Goal: Task Accomplishment & Management: Use online tool/utility

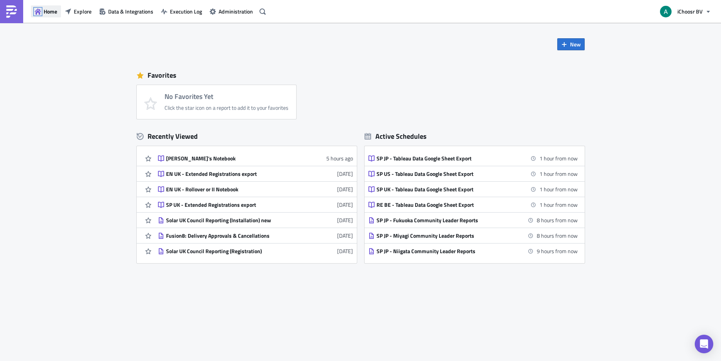
click at [40, 9] on icon "button" at bounding box center [38, 11] width 6 height 6
click at [4, 18] on link at bounding box center [11, 11] width 23 height 23
click at [16, 13] on img at bounding box center [11, 11] width 12 height 12
click at [193, 253] on div "Solar UK Council Reporting (Registration)" at bounding box center [233, 251] width 135 height 7
click at [265, 11] on icon "button" at bounding box center [263, 11] width 6 height 6
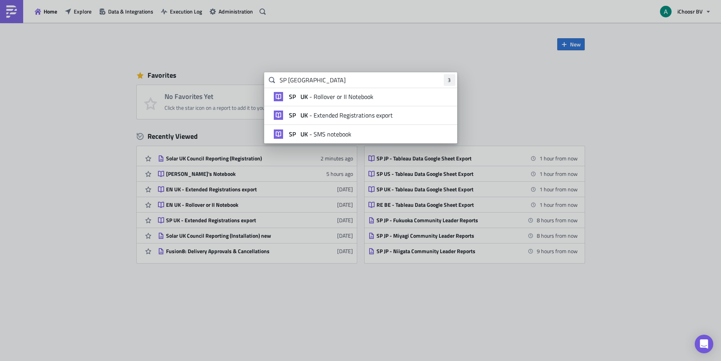
type input "SP UK"
drag, startPoint x: 308, startPoint y: 78, endPoint x: 271, endPoint y: 82, distance: 36.9
click at [271, 82] on div "SP UK 3" at bounding box center [360, 79] width 193 height 15
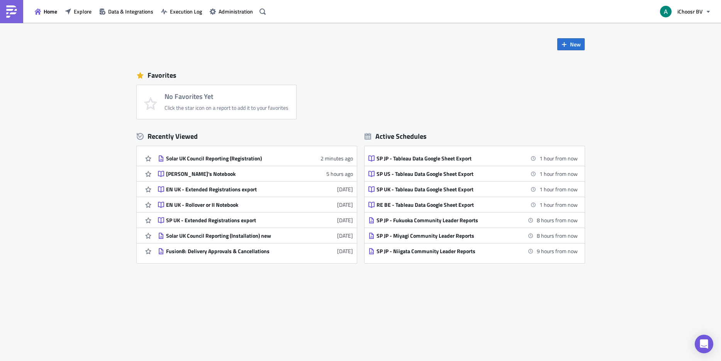
drag, startPoint x: 524, startPoint y: 117, endPoint x: 516, endPoint y: 117, distance: 7.7
click at [524, 117] on body "Home Explore Data & Integrations Execution Log Administration iChoosr BV New Fa…" at bounding box center [360, 181] width 721 height 362
click at [260, 14] on icon "button" at bounding box center [263, 11] width 6 height 6
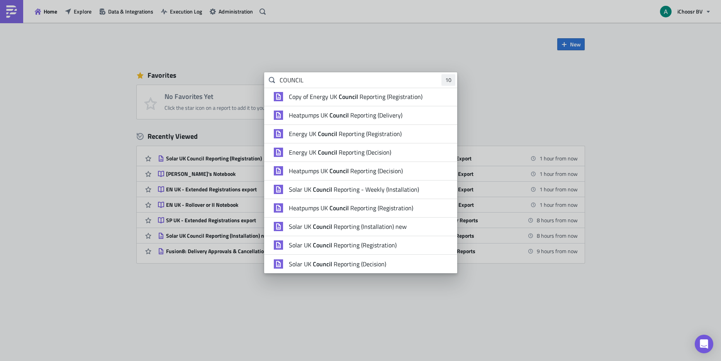
type input "COUNCIL"
click at [376, 263] on span "Solar UK Council Reporting (Decision)" at bounding box center [337, 264] width 97 height 8
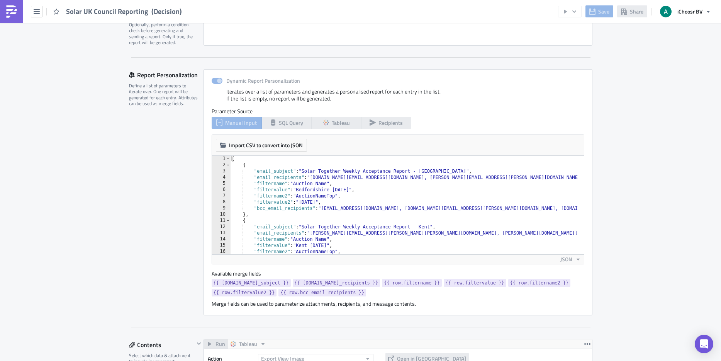
scroll to position [136, 0]
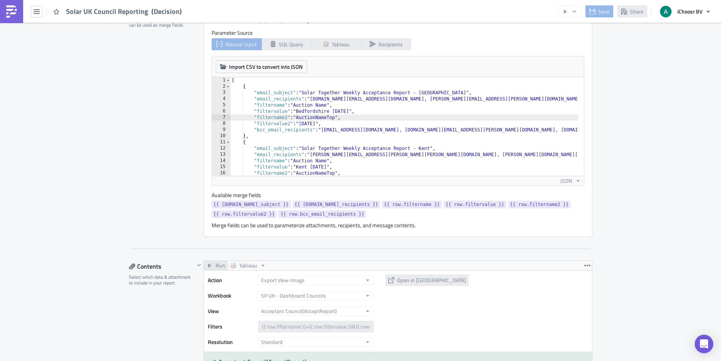
scroll to position [212, 0]
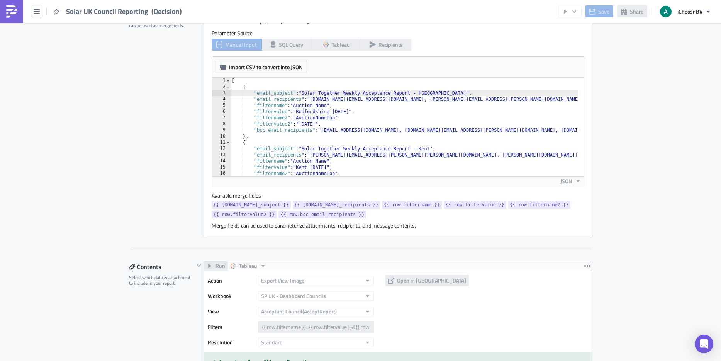
drag, startPoint x: 68, startPoint y: 12, endPoint x: 182, endPoint y: 14, distance: 114.8
click at [182, 14] on div "Solar UK Council Reporting (Decision)" at bounding box center [93, 11] width 187 height 23
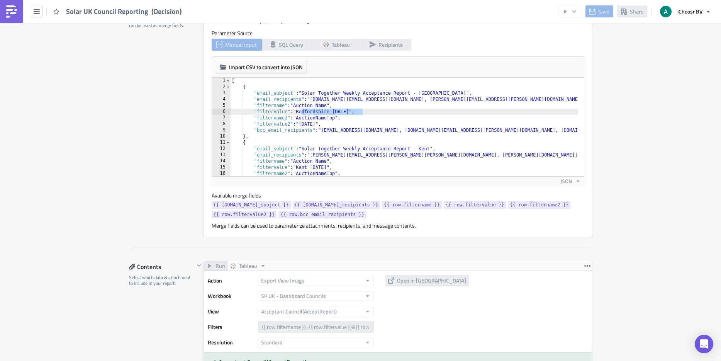
drag, startPoint x: 364, startPoint y: 112, endPoint x: 297, endPoint y: 113, distance: 67.2
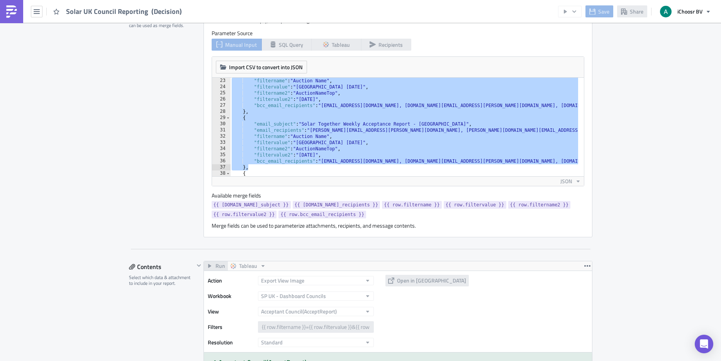
scroll to position [210, 0]
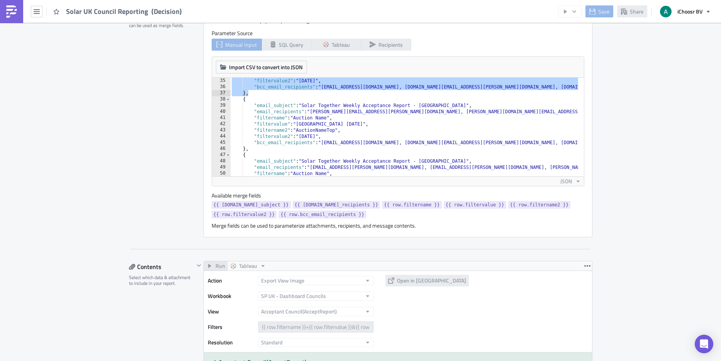
drag, startPoint x: 239, startPoint y: 84, endPoint x: 428, endPoint y: 93, distance: 189.5
type textarea "},"
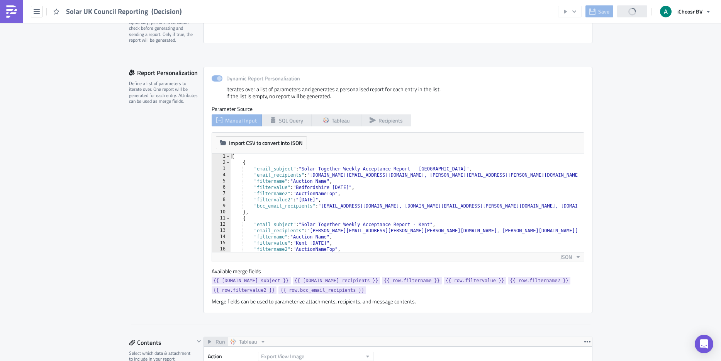
scroll to position [146, 0]
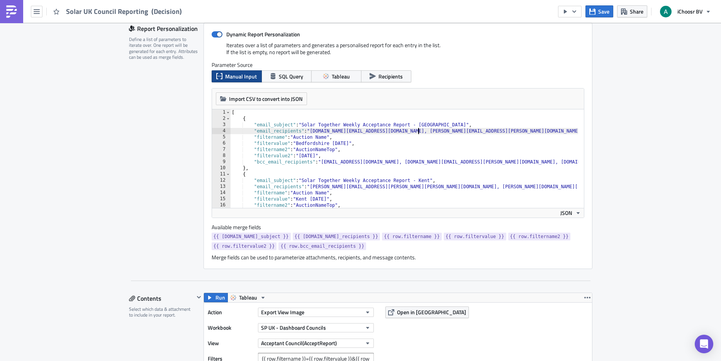
scroll to position [180, 0]
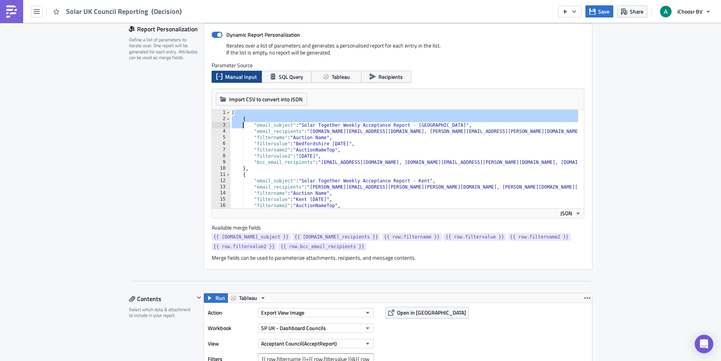
drag, startPoint x: 235, startPoint y: 114, endPoint x: 241, endPoint y: 125, distance: 13.0
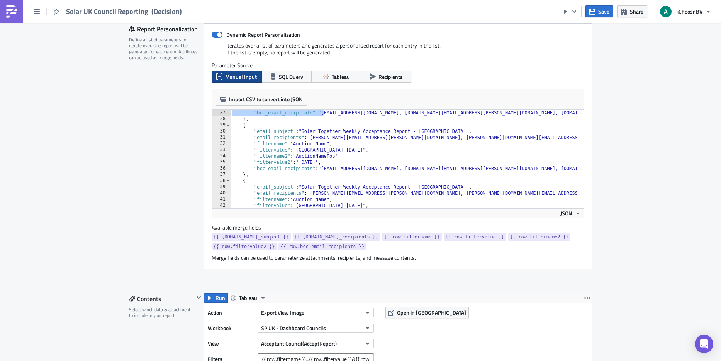
scroll to position [142, 0]
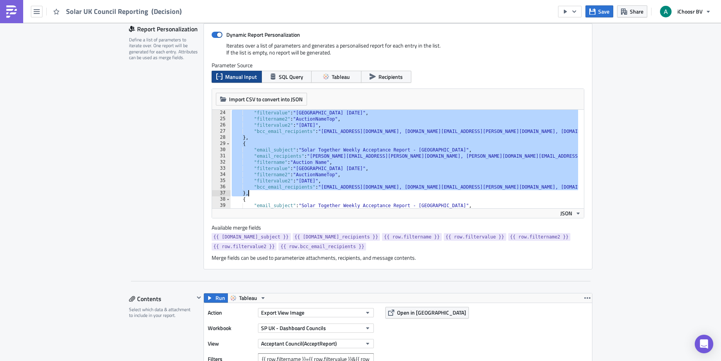
drag, startPoint x: 238, startPoint y: 117, endPoint x: 320, endPoint y: 192, distance: 111.0
type textarea ""bcc_email_recipients": "layla@ichoosr.com, rhiannon.kallio@ichoosr.com, christ…"
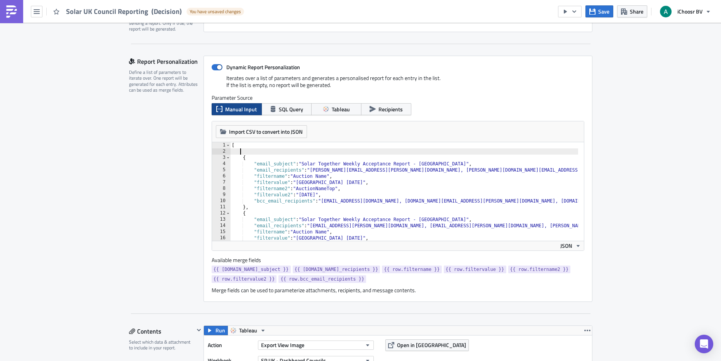
scroll to position [148, 0]
type textarea "["
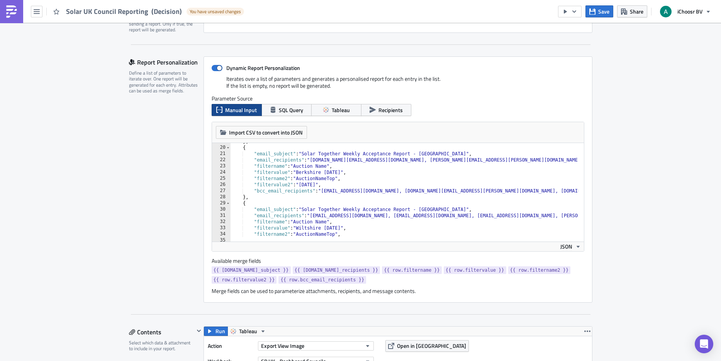
scroll to position [116, 0]
click at [597, 14] on button "Save" at bounding box center [600, 11] width 28 height 12
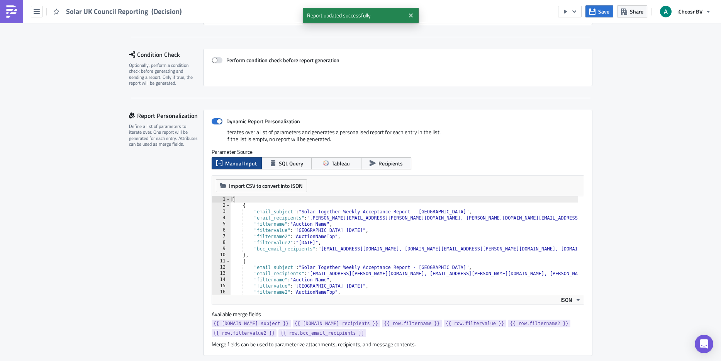
scroll to position [27, 0]
